Goal: Task Accomplishment & Management: Use online tool/utility

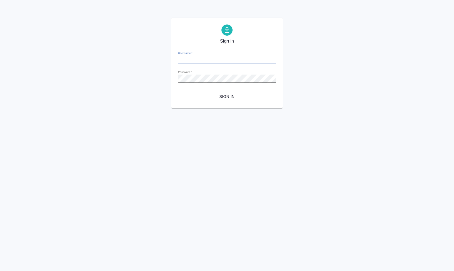
type input "s.klimentovskii@awatera.com"
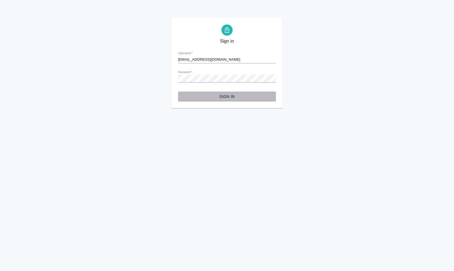
click at [234, 95] on span "Sign in" at bounding box center [227, 96] width 89 height 7
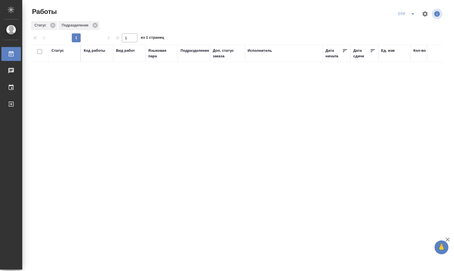
click at [407, 14] on div "DTP" at bounding box center [407, 13] width 22 height 9
click at [412, 16] on icon "split button" at bounding box center [413, 14] width 7 height 7
click at [393, 36] on li "DTP+" at bounding box center [406, 33] width 53 height 9
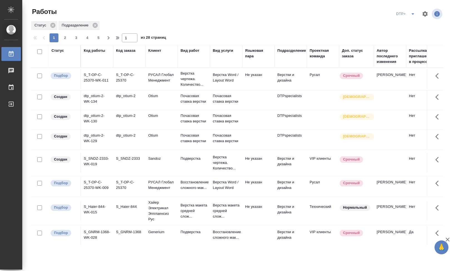
click at [405, 15] on div "DTP+" at bounding box center [407, 13] width 24 height 9
click at [400, 13] on div "DTP+" at bounding box center [407, 13] width 24 height 9
click at [412, 15] on icon "split button" at bounding box center [413, 14] width 7 height 7
click at [398, 33] on li "DTP" at bounding box center [405, 33] width 53 height 9
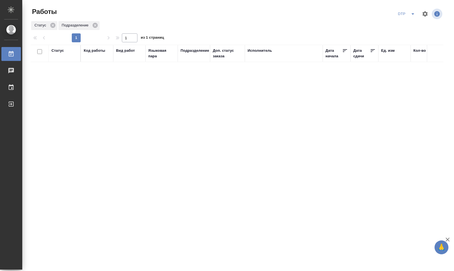
click at [267, 56] on div "Исполнитель" at bounding box center [284, 53] width 72 height 11
click at [188, 51] on div "Подразделение" at bounding box center [195, 51] width 29 height 6
click at [188, 86] on div "DTPspecialists" at bounding box center [189, 81] width 17 height 15
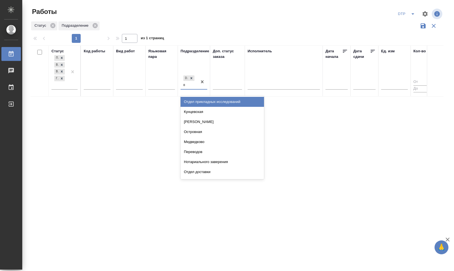
type input "ве"
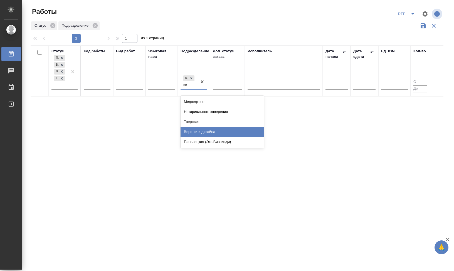
click at [208, 131] on div "Верстки и дизайна" at bounding box center [222, 132] width 83 height 10
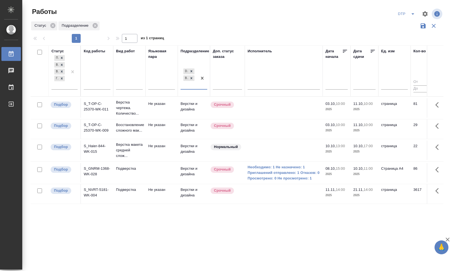
click at [97, 104] on td "S_T-OP-C-25370-WK-011" at bounding box center [97, 107] width 32 height 19
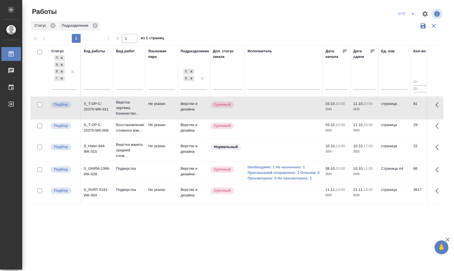
click at [97, 104] on td "S_T-OP-C-25370-WK-011" at bounding box center [97, 107] width 32 height 19
click at [134, 126] on p "Восстановление сложного мак..." at bounding box center [129, 127] width 27 height 11
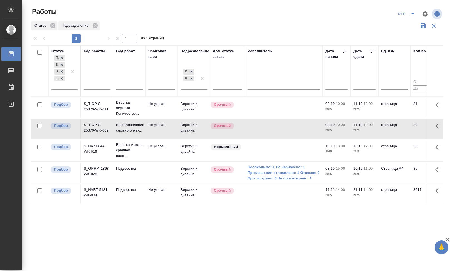
click at [102, 152] on td "S_Haier-844-WK-015" at bounding box center [97, 150] width 32 height 19
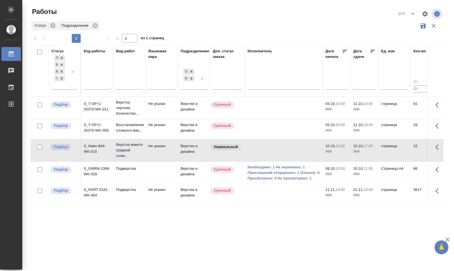
click at [102, 152] on td "S_Haier-844-WK-015" at bounding box center [97, 150] width 32 height 19
click at [95, 179] on td "S_GNRM-1368-WK-028" at bounding box center [97, 172] width 32 height 19
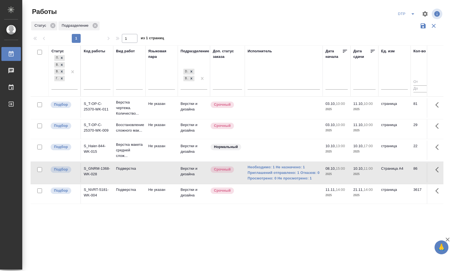
click at [89, 202] on td "S_NVRT-5181-WK-004" at bounding box center [97, 193] width 32 height 19
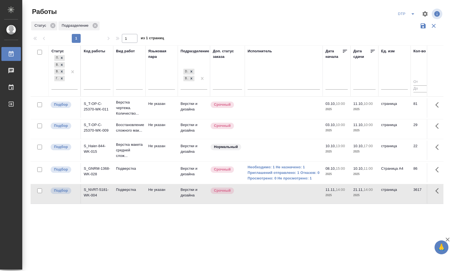
click at [89, 202] on td "S_NVRT-5181-WK-004" at bounding box center [97, 193] width 32 height 19
click at [98, 104] on td "S_T-OP-C-25370-WK-011" at bounding box center [97, 107] width 32 height 19
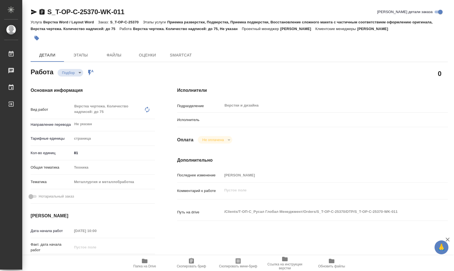
type textarea "x"
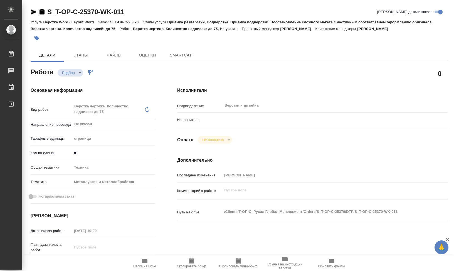
type textarea "x"
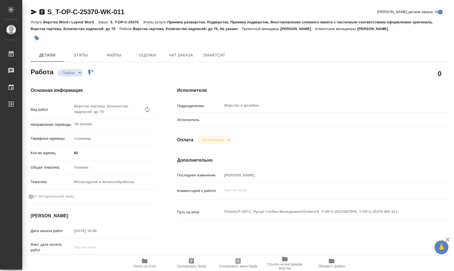
type textarea "x"
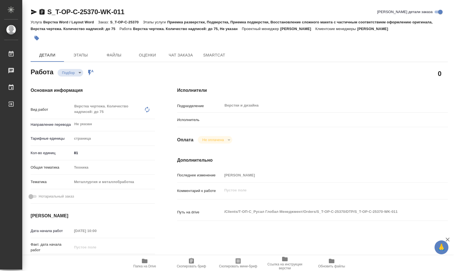
click at [217, 122] on p "Исполнитель" at bounding box center [199, 120] width 45 height 6
click at [208, 117] on p "Исполнитель" at bounding box center [199, 120] width 45 height 6
type textarea "x"
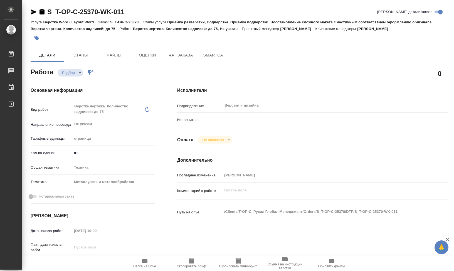
type textarea "x"
click at [224, 119] on div at bounding box center [323, 120] width 203 height 10
type textarea "x"
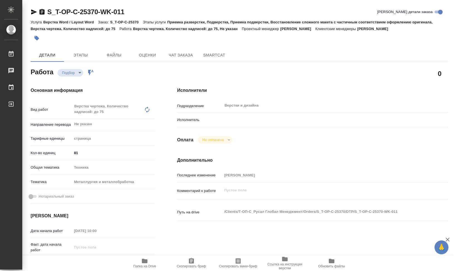
type textarea "x"
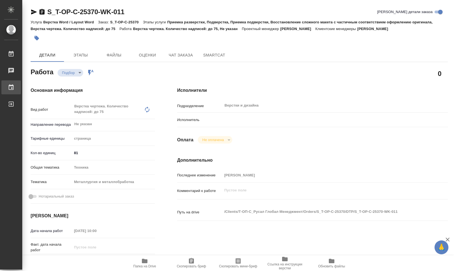
type textarea "x"
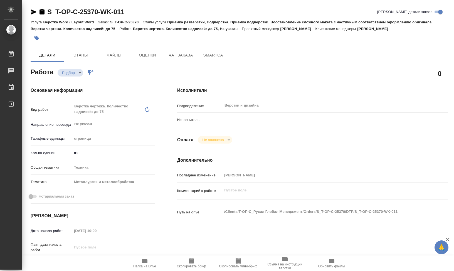
type textarea "x"
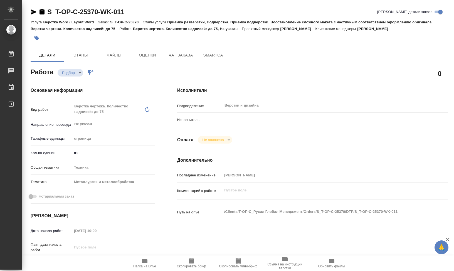
type textarea "x"
click at [205, 122] on p "Исполнитель" at bounding box center [199, 120] width 45 height 6
click at [200, 119] on p "Исполнитель" at bounding box center [199, 120] width 45 height 6
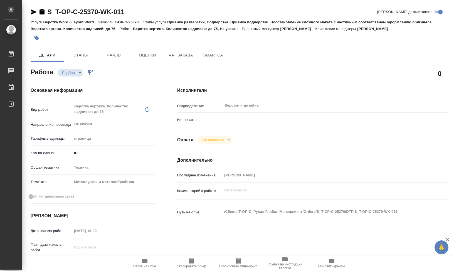
drag, startPoint x: 213, startPoint y: 119, endPoint x: 216, endPoint y: 119, distance: 3.4
click at [213, 119] on p "Исполнитель" at bounding box center [199, 120] width 45 height 6
drag, startPoint x: 216, startPoint y: 119, endPoint x: 228, endPoint y: 118, distance: 11.4
click at [217, 119] on p "Исполнитель" at bounding box center [199, 120] width 45 height 6
click at [228, 118] on div at bounding box center [323, 120] width 203 height 10
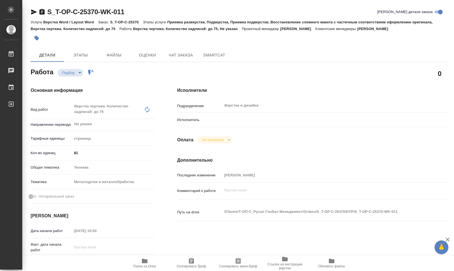
click at [82, 74] on body "🙏 .cls-1 fill:#fff; AWATERA Klimentovskii Sergei Работы 0 Чаты График Выйти S_T…" at bounding box center [227, 135] width 454 height 271
click at [147, 82] on div at bounding box center [227, 135] width 454 height 271
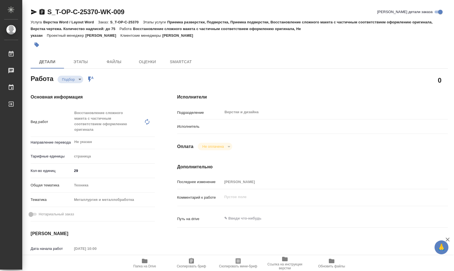
type textarea "x"
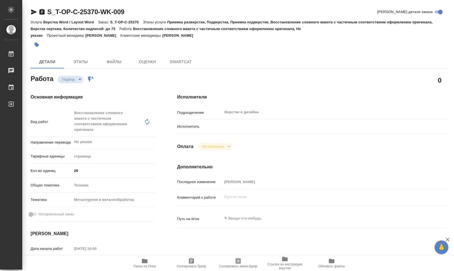
type textarea "x"
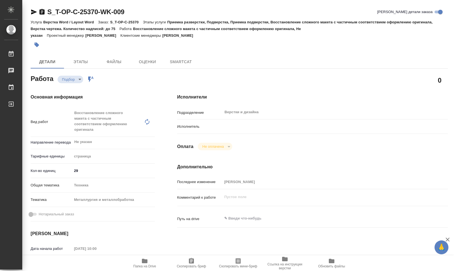
type textarea "x"
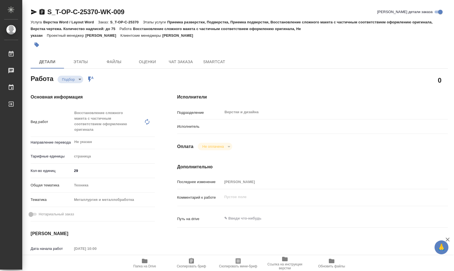
type textarea "x"
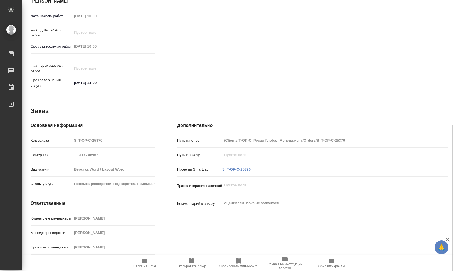
type textarea "x"
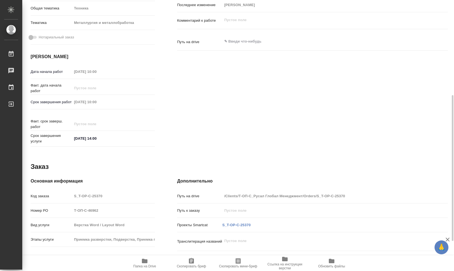
scroll to position [233, 0]
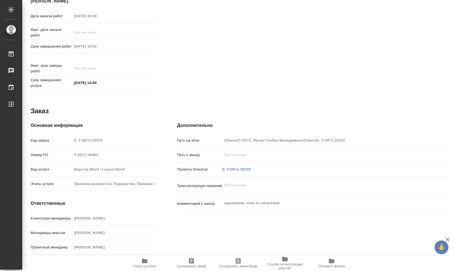
type textarea "x"
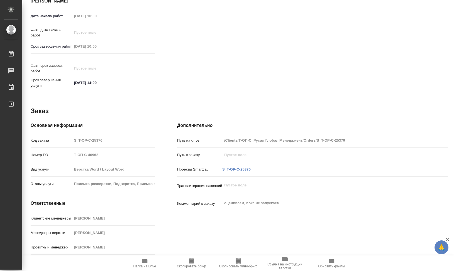
type textarea "x"
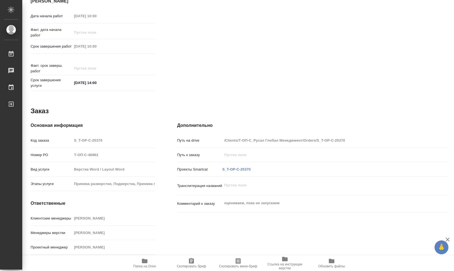
type textarea "x"
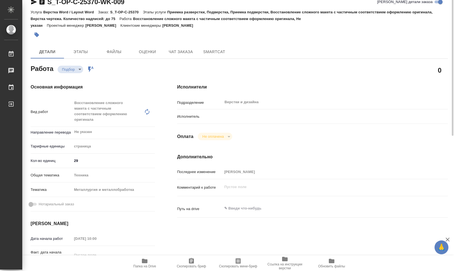
scroll to position [0, 0]
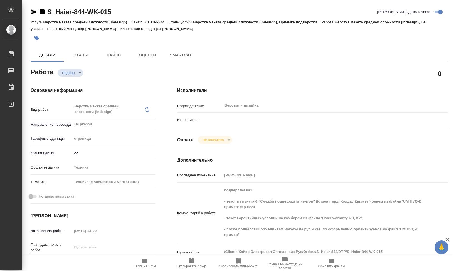
type textarea "x"
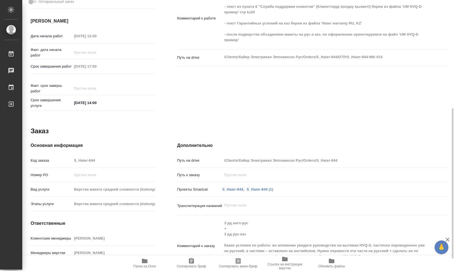
type textarea "x"
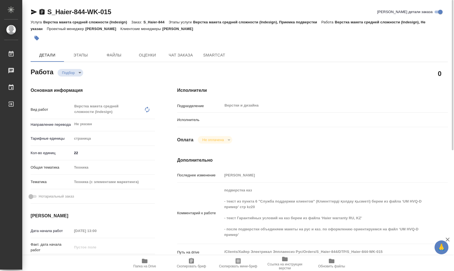
type textarea "x"
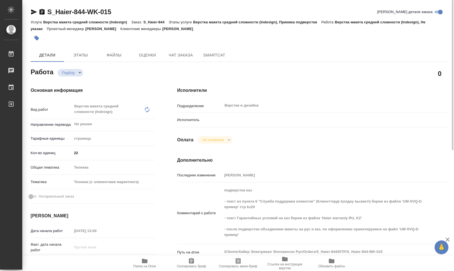
type textarea "x"
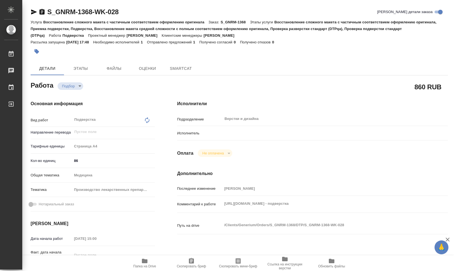
type textarea "x"
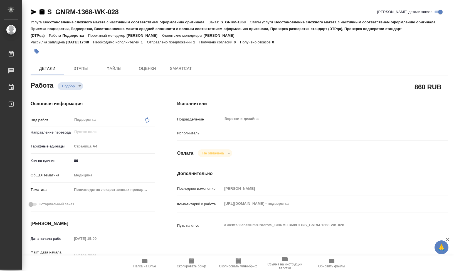
type textarea "x"
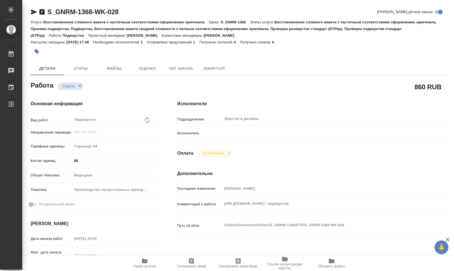
click at [233, 132] on div at bounding box center [323, 133] width 203 height 10
type textarea "x"
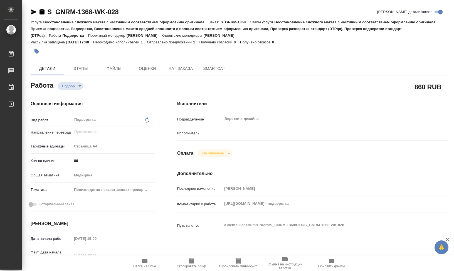
type textarea "x"
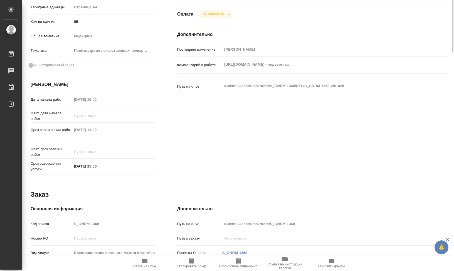
type textarea "x"
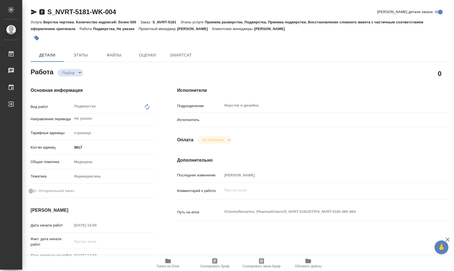
type textarea "x"
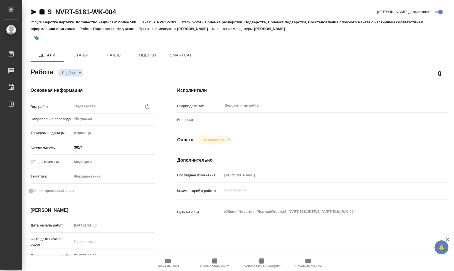
type textarea "x"
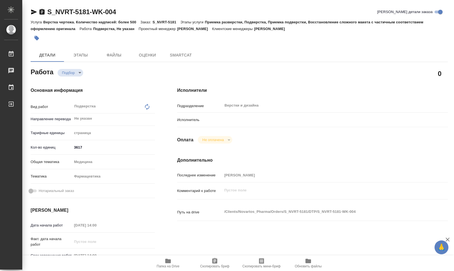
type textarea "x"
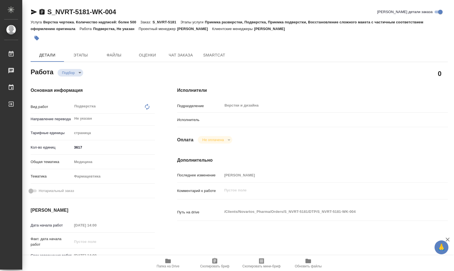
type textarea "x"
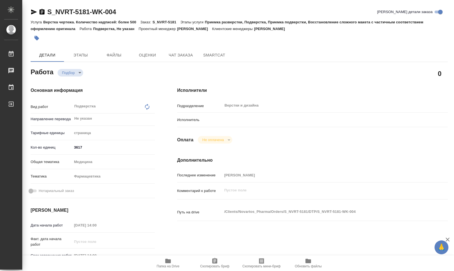
type textarea "x"
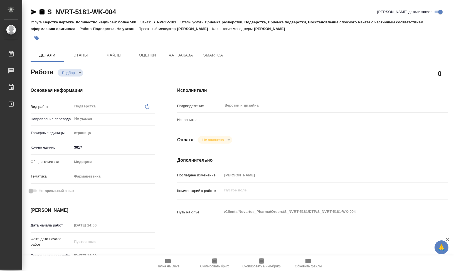
click at [222, 122] on div "Исполнитель" at bounding box center [312, 120] width 271 height 10
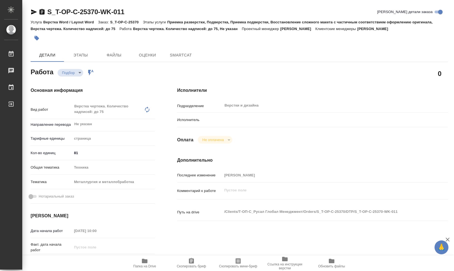
type textarea "x"
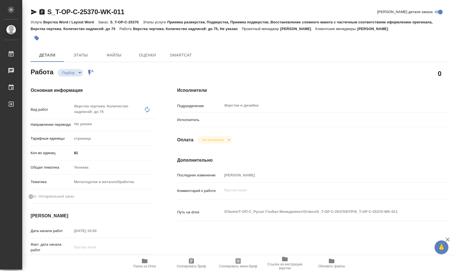
type textarea "x"
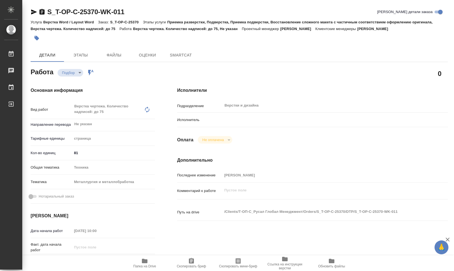
type textarea "x"
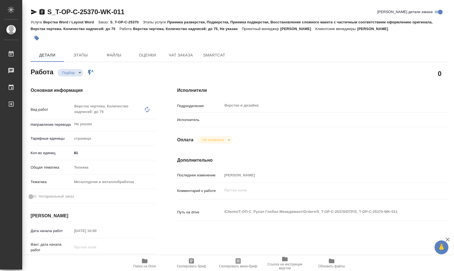
type textarea "x"
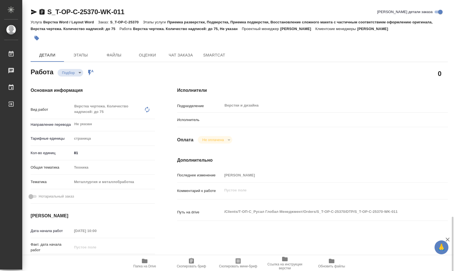
scroll to position [139, 0]
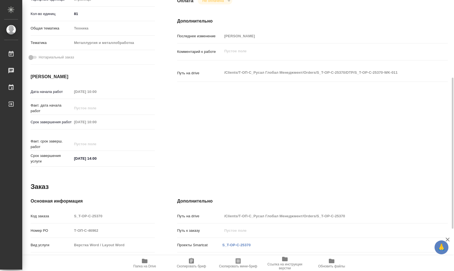
type textarea "x"
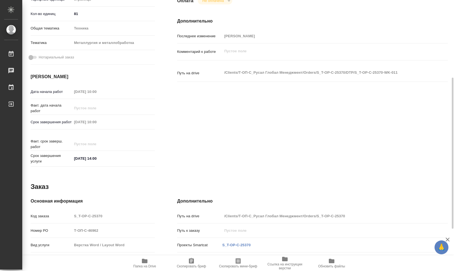
scroll to position [215, 0]
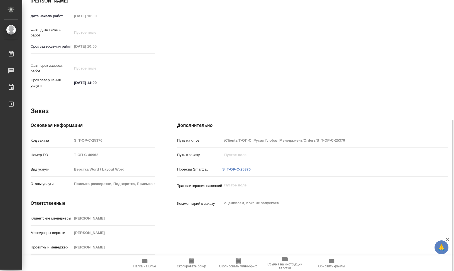
click at [146, 263] on icon "button" at bounding box center [145, 261] width 6 height 4
